Goal: Submit feedback/report problem

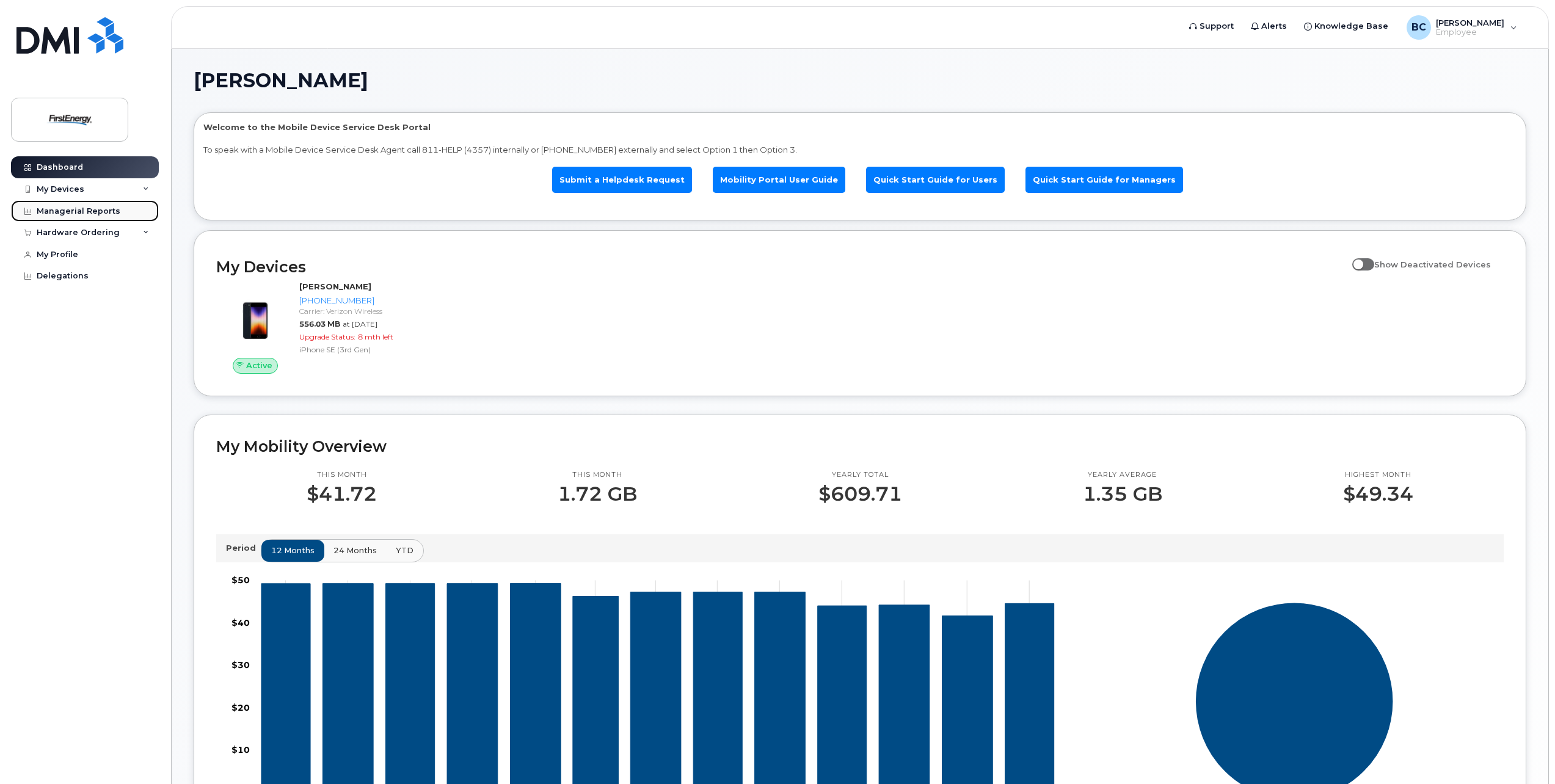
click at [77, 206] on div "Managerial Reports" at bounding box center [79, 211] width 83 height 9
click at [77, 211] on div "Managerial Reports" at bounding box center [79, 211] width 83 height 9
click at [785, 183] on link "Mobility Portal User Guide" at bounding box center [779, 180] width 132 height 26
click at [644, 182] on link "Submit a Helpdesk Request" at bounding box center [622, 180] width 140 height 26
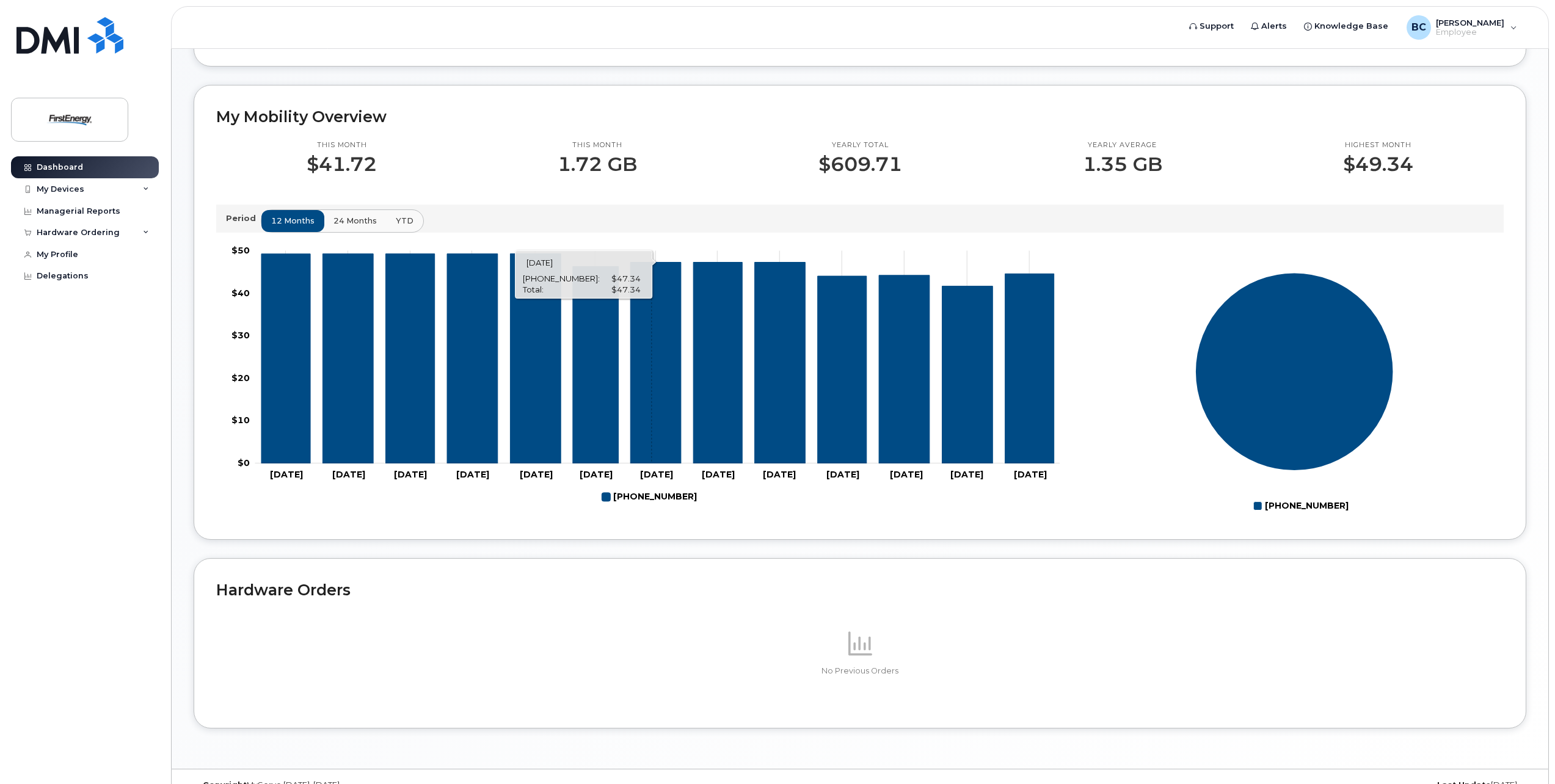
scroll to position [292, 0]
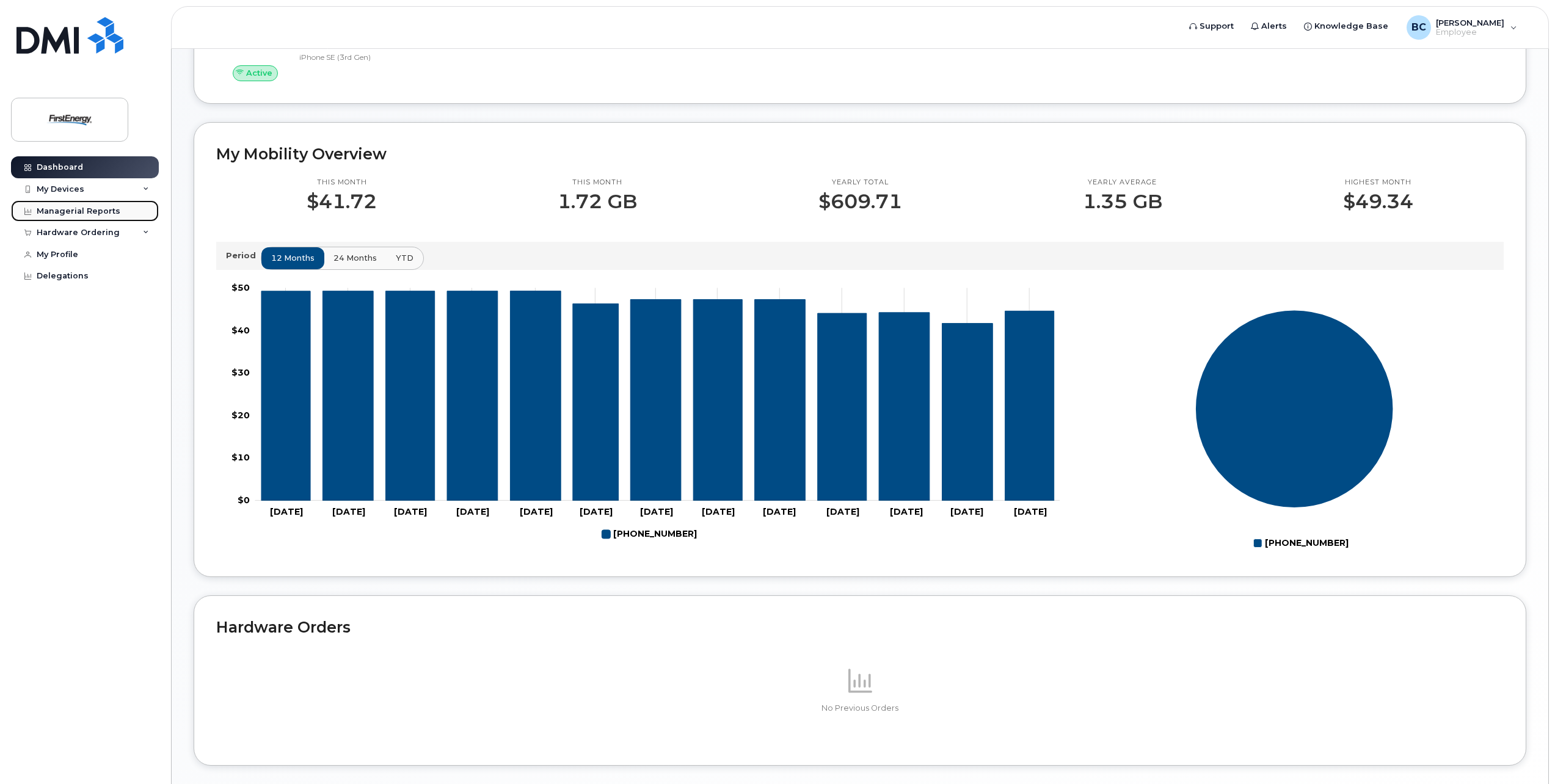
click at [80, 209] on div "Managerial Reports" at bounding box center [79, 211] width 83 height 9
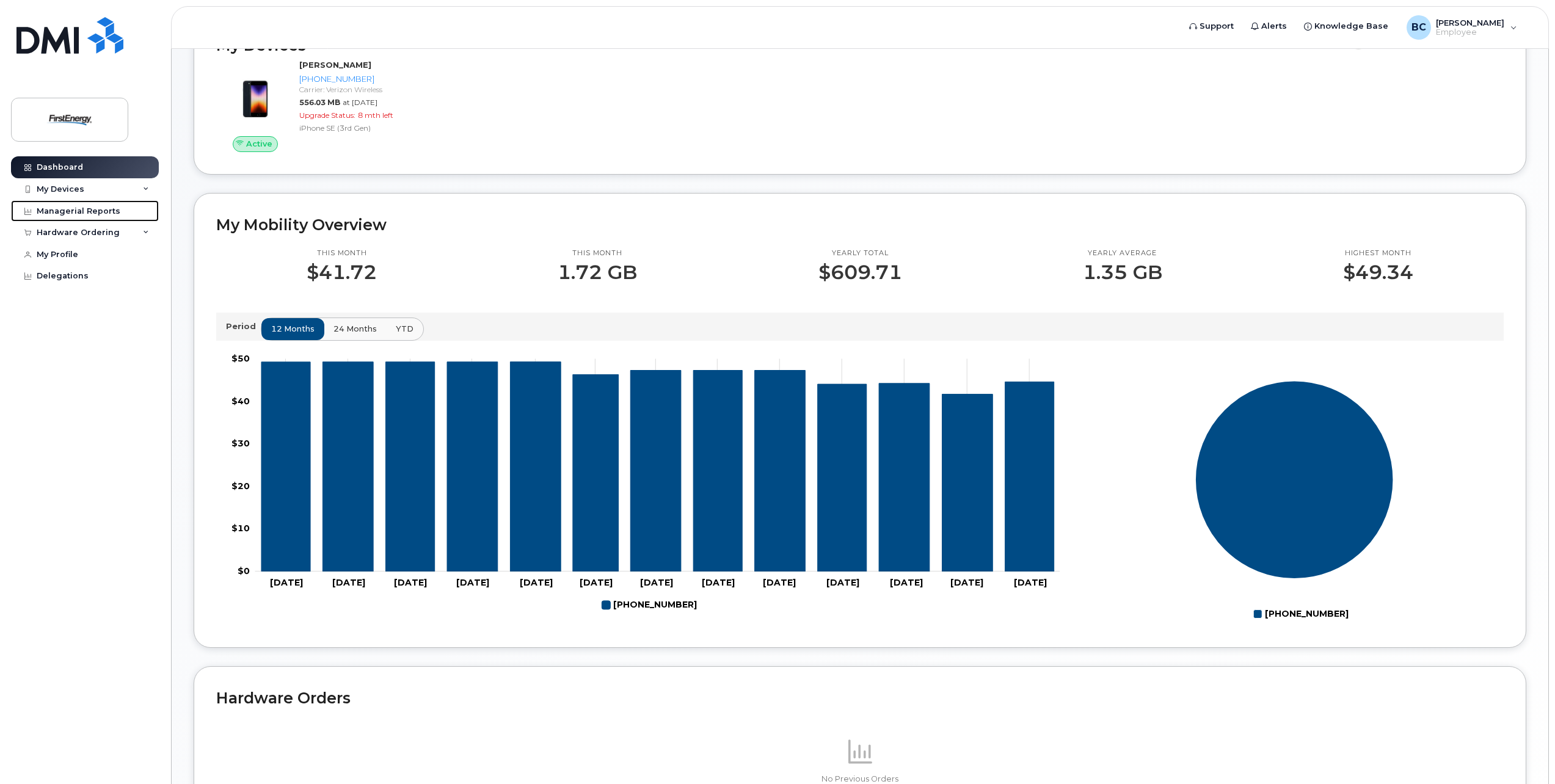
scroll to position [0, 0]
